Goal: Navigation & Orientation: Find specific page/section

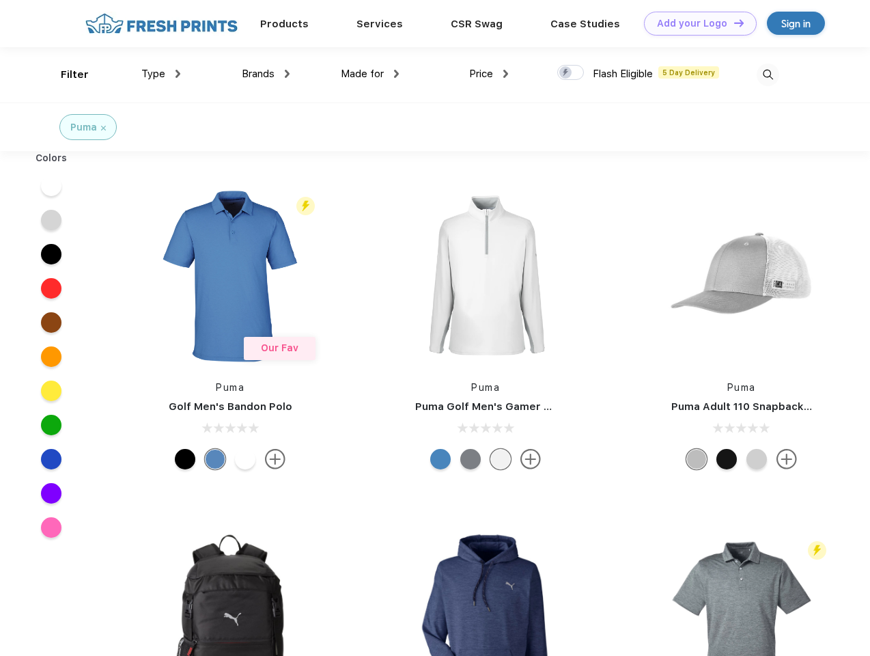
click at [695, 23] on link "Add your Logo Design Tool" at bounding box center [700, 24] width 113 height 24
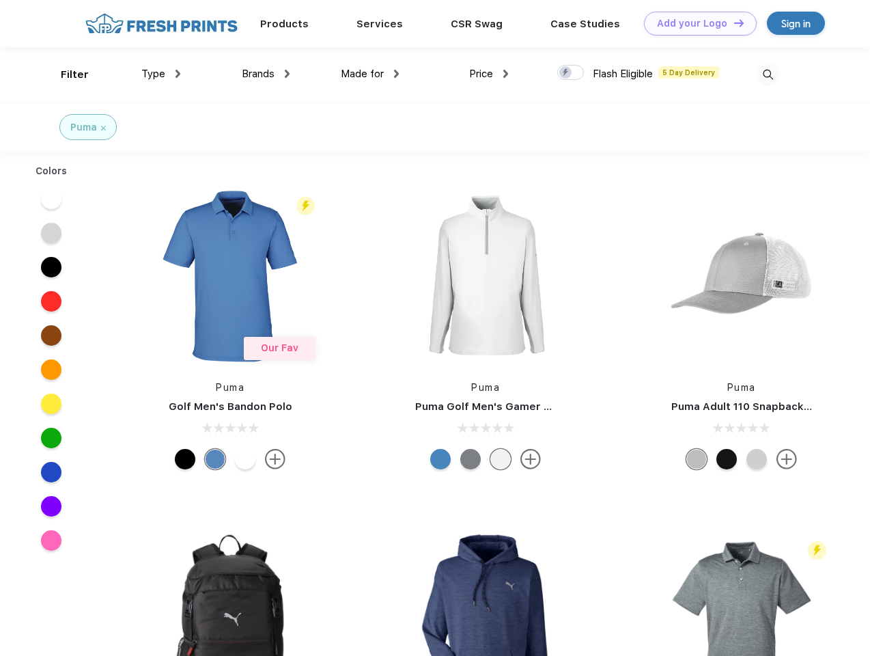
click at [0, 0] on div "Design Tool" at bounding box center [0, 0] width 0 height 0
click at [733, 23] on link "Add your Logo Design Tool" at bounding box center [700, 24] width 113 height 24
click at [66, 74] on div "Filter" at bounding box center [75, 75] width 28 height 16
click at [161, 74] on span "Type" at bounding box center [153, 74] width 24 height 12
click at [266, 74] on span "Brands" at bounding box center [258, 74] width 33 height 12
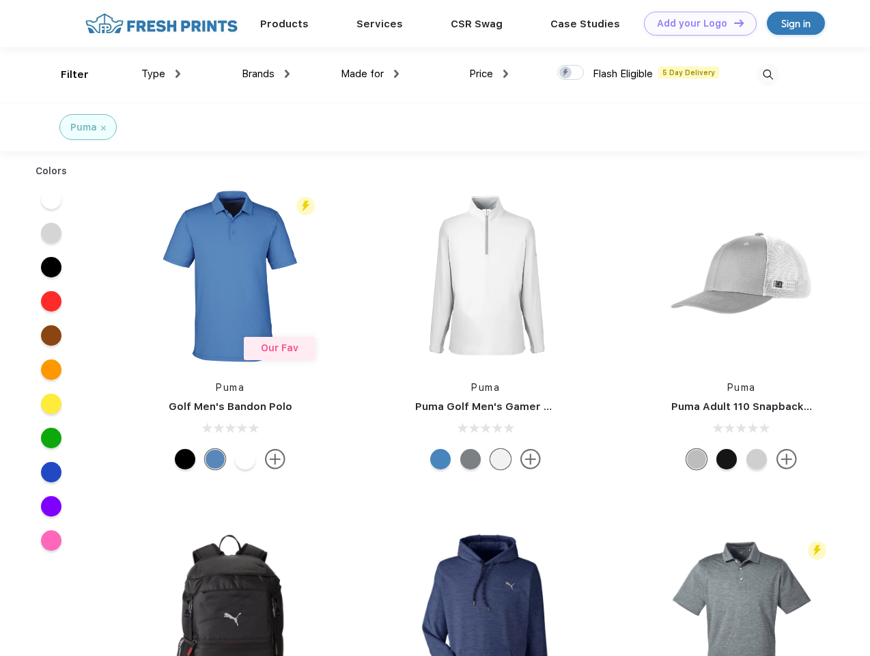
click at [370, 74] on span "Made for" at bounding box center [362, 74] width 43 height 12
click at [489, 74] on span "Price" at bounding box center [481, 74] width 24 height 12
click at [571, 73] on div at bounding box center [570, 72] width 27 height 15
click at [566, 73] on input "checkbox" at bounding box center [561, 68] width 9 height 9
click at [768, 74] on img at bounding box center [768, 75] width 23 height 23
